Goal: Find contact information: Find contact information

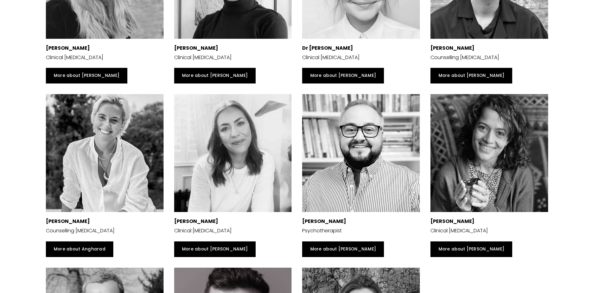
scroll to position [1560, 0]
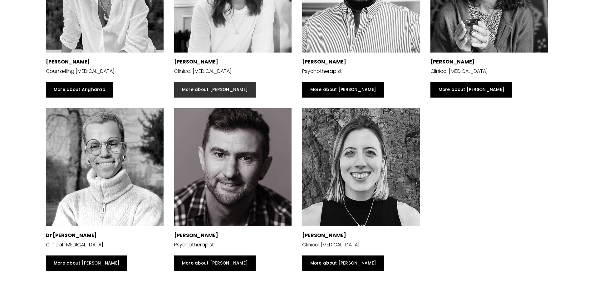
click at [193, 97] on link "More about [PERSON_NAME]" at bounding box center [215, 90] width 82 height 16
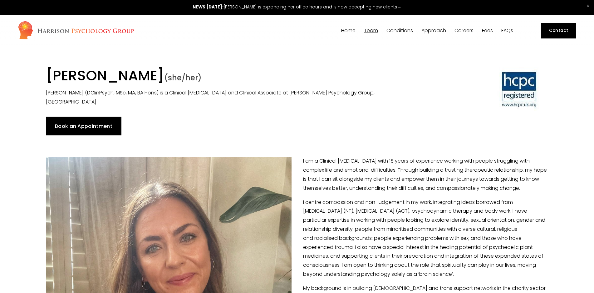
click at [488, 30] on link "Fees" at bounding box center [487, 31] width 11 height 6
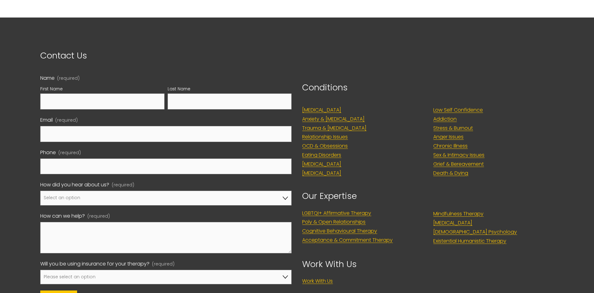
scroll to position [382, 0]
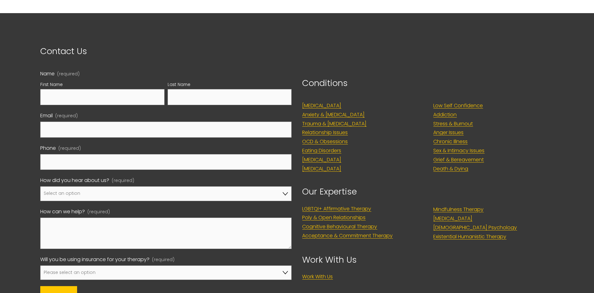
click at [330, 210] on link "LGBTQI+ Affirmative Therapy" at bounding box center [336, 208] width 69 height 9
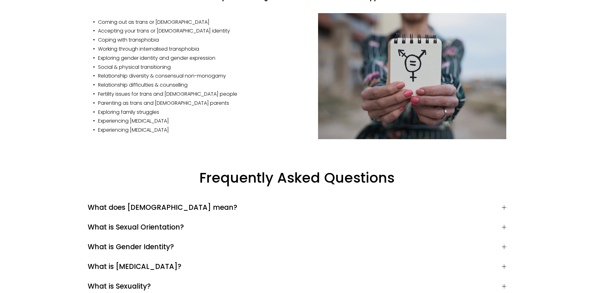
scroll to position [1528, 0]
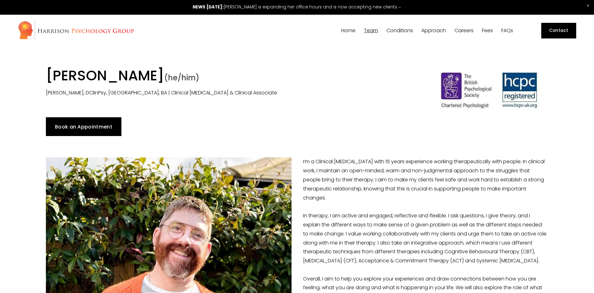
drag, startPoint x: 76, startPoint y: 79, endPoint x: 223, endPoint y: 75, distance: 147.1
click at [223, 75] on h1 "[PERSON_NAME] (he/him)" at bounding box center [233, 76] width 374 height 19
copy h1 "[PERSON_NAME]"
